Goal: Understand process/instructions: Learn about a topic

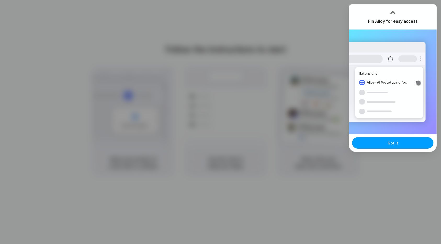
click at [392, 145] on span "Got it" at bounding box center [393, 142] width 10 height 5
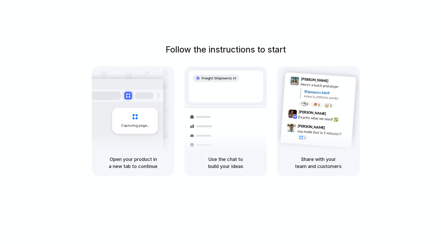
click at [216, 31] on div "Follow the instructions to start Capturing page Open your product in a new tab …" at bounding box center [225, 127] width 451 height 255
